Goal: Find specific page/section: Find specific page/section

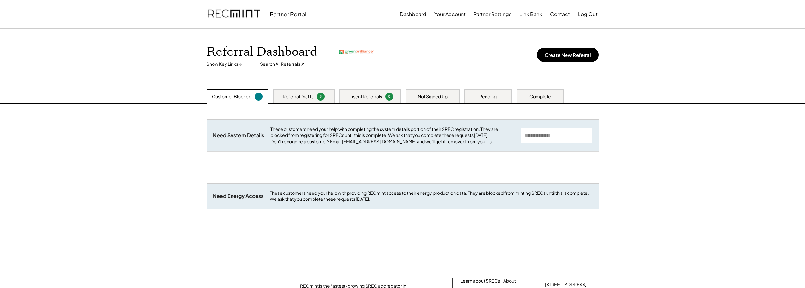
click at [286, 65] on div "Search All Referrals ↗" at bounding box center [282, 64] width 45 height 6
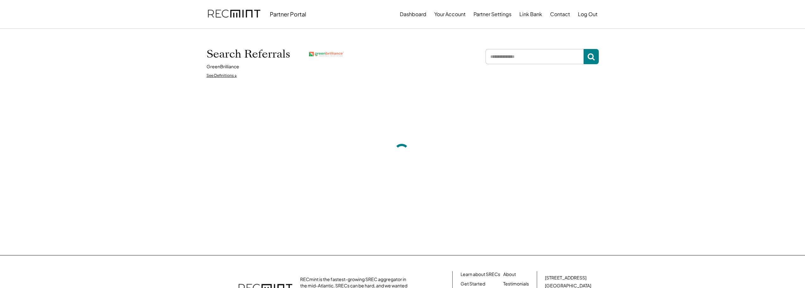
click at [523, 50] on input "input" at bounding box center [535, 56] width 98 height 15
click at [493, 58] on input "input" at bounding box center [535, 56] width 98 height 15
click at [532, 51] on input "input" at bounding box center [535, 56] width 98 height 15
click at [529, 54] on input "input" at bounding box center [535, 56] width 98 height 15
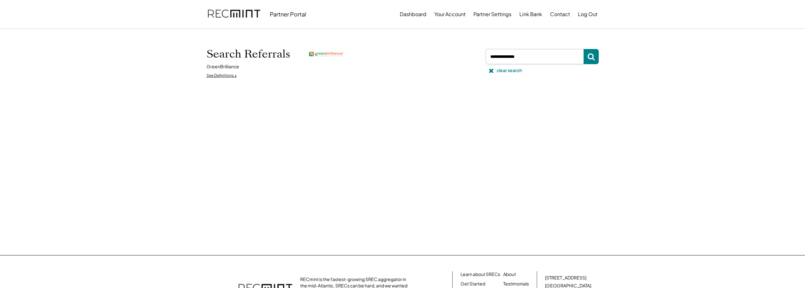
click at [529, 54] on input "input" at bounding box center [535, 56] width 98 height 15
click at [507, 53] on input "input" at bounding box center [535, 56] width 98 height 15
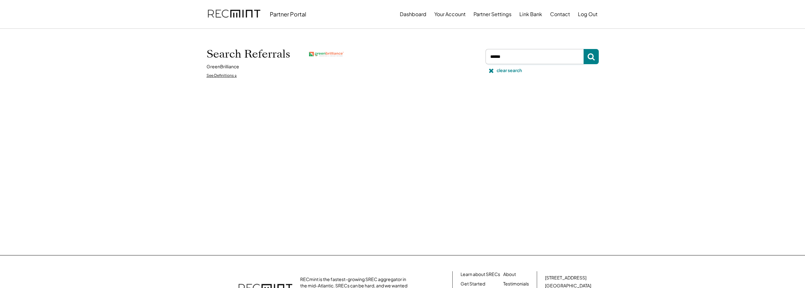
click at [507, 53] on input "input" at bounding box center [535, 56] width 98 height 15
type input "*******"
click at [410, 11] on button "Dashboard" at bounding box center [413, 14] width 27 height 13
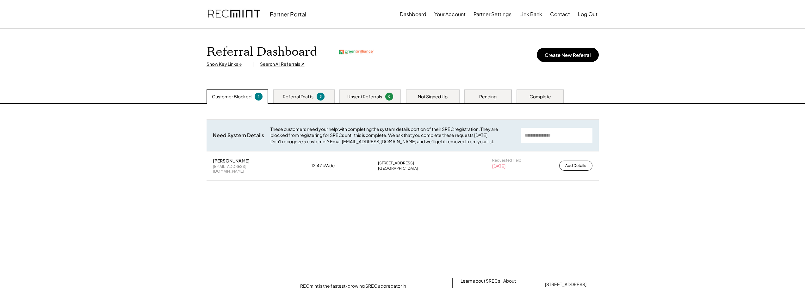
click at [305, 95] on div "Referral Drafts" at bounding box center [298, 97] width 31 height 6
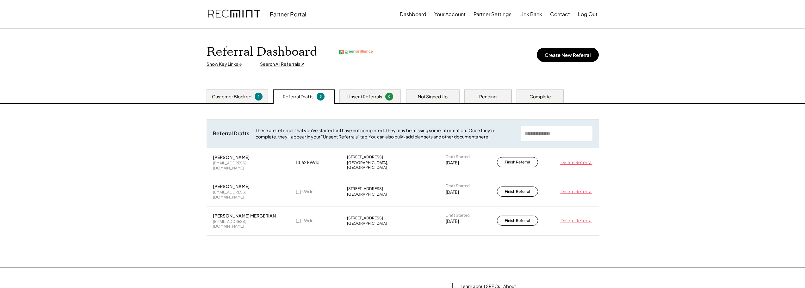
click at [362, 90] on div "Unsent Referrals 0" at bounding box center [371, 97] width 62 height 14
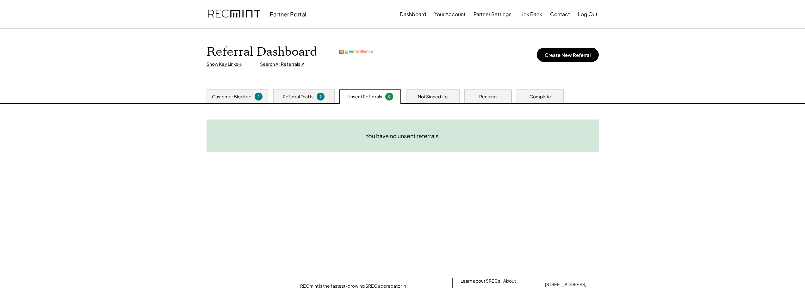
click at [438, 88] on div "Referral Dashboard Show Key Links ↓ | Search All Referrals ↗ Create New Referral" at bounding box center [402, 59] width 405 height 61
click at [438, 91] on div "Not Signed Up" at bounding box center [433, 97] width 54 height 14
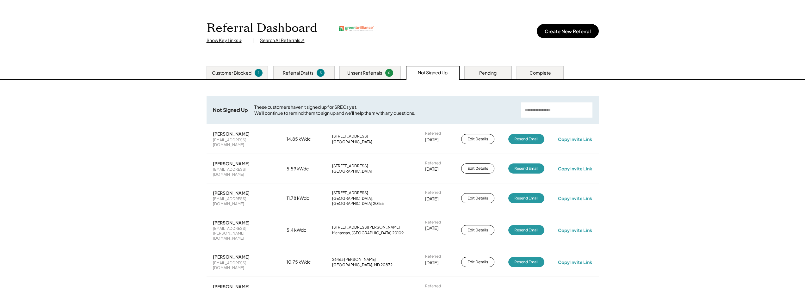
scroll to position [24, 0]
click at [537, 109] on input "input" at bounding box center [557, 109] width 71 height 15
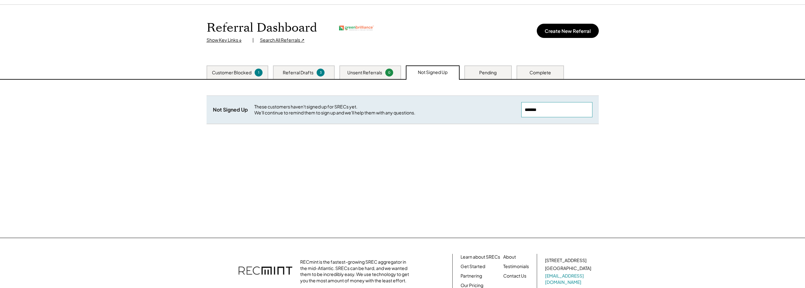
type input "*******"
